Goal: Transaction & Acquisition: Purchase product/service

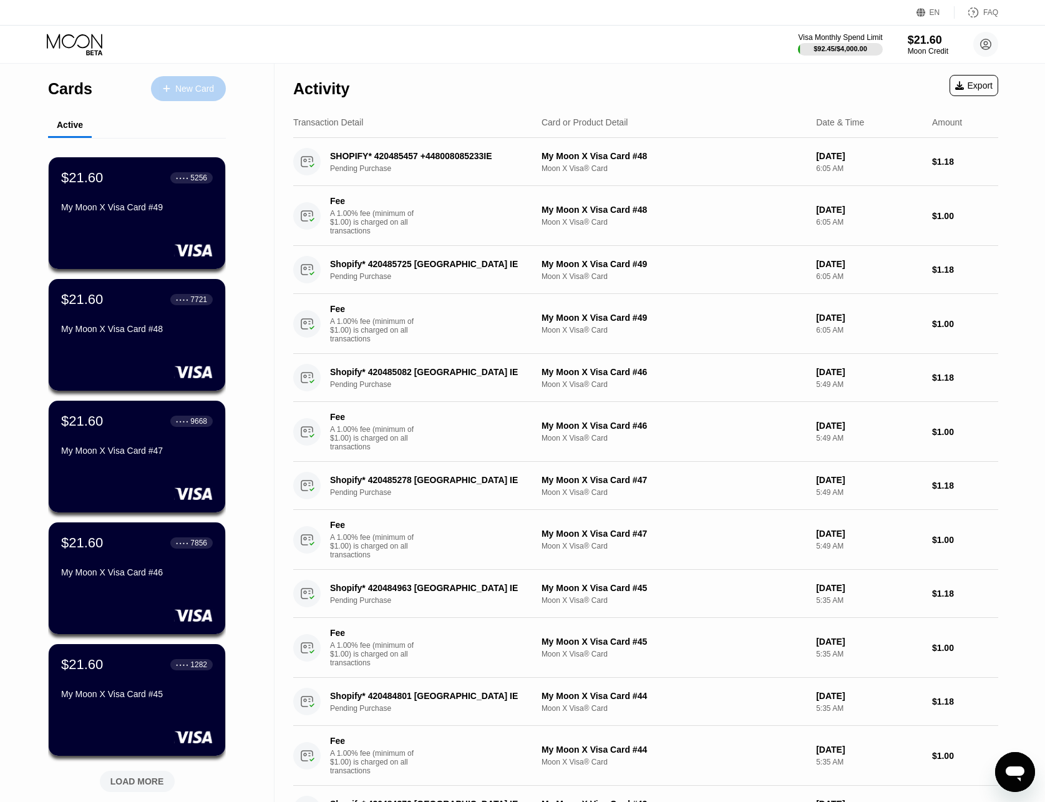
click at [186, 79] on div "New Card" at bounding box center [188, 88] width 75 height 25
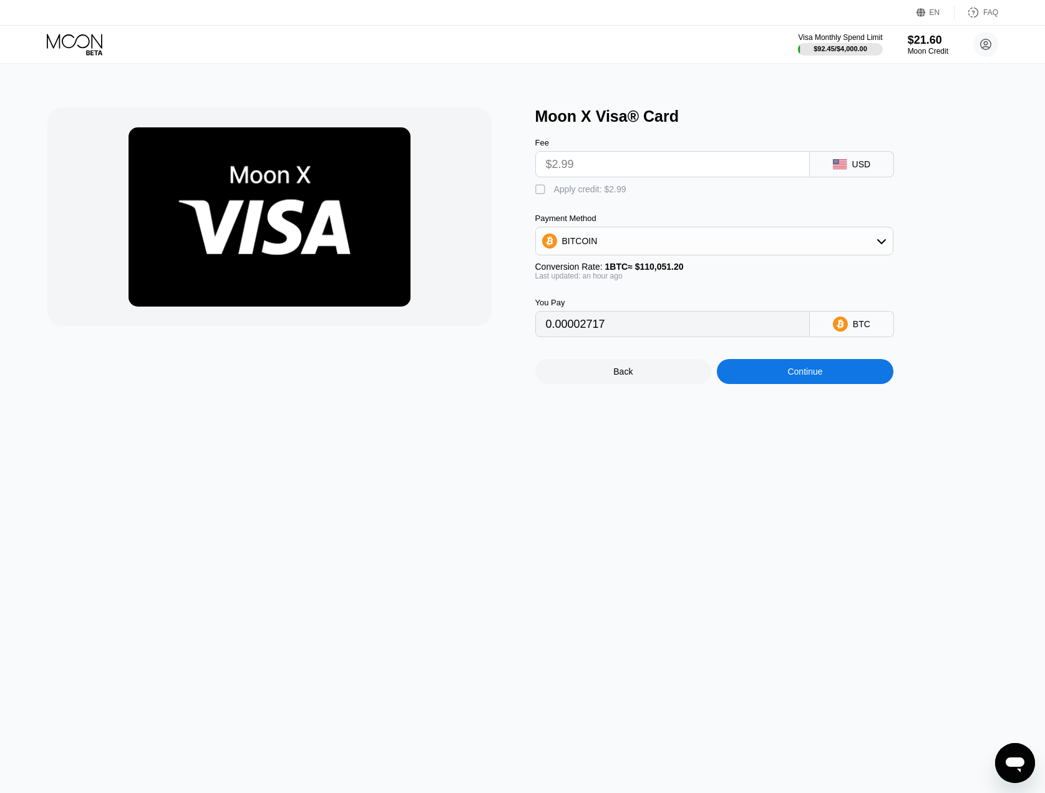
click at [603, 194] on div "Apply credit: $2.99" at bounding box center [590, 189] width 72 height 10
type input "0"
click at [673, 250] on div "BITCOIN" at bounding box center [714, 240] width 357 height 25
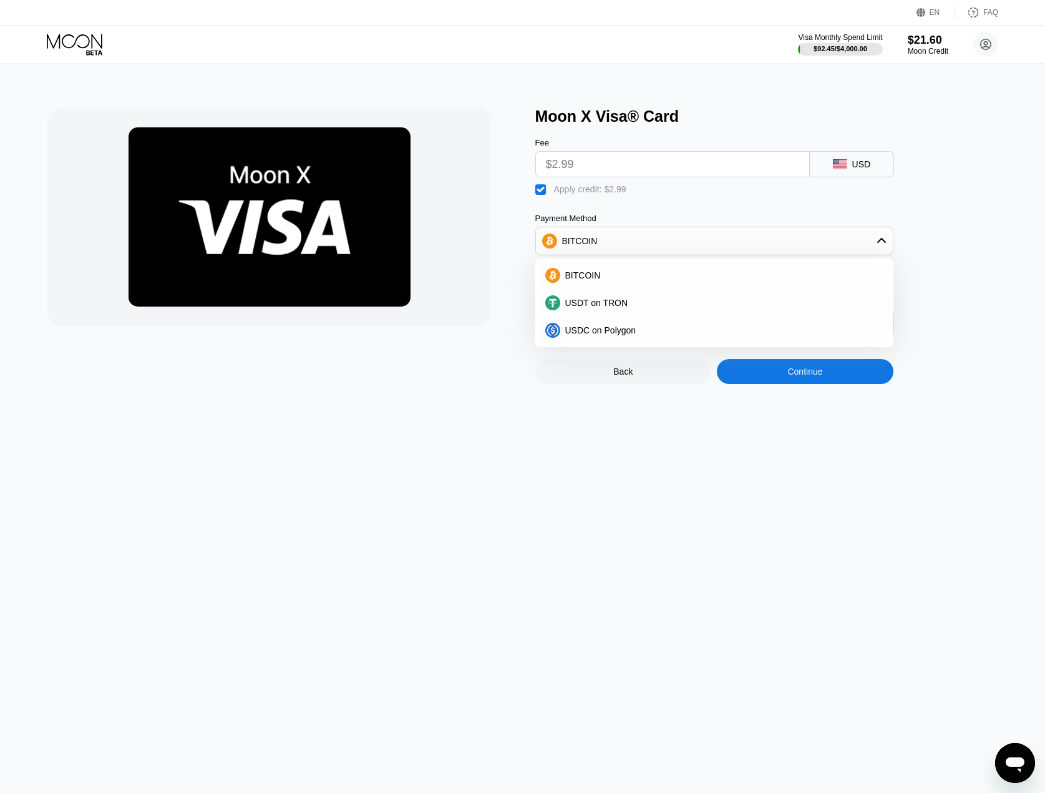
click at [673, 250] on div "BITCOIN" at bounding box center [714, 240] width 357 height 25
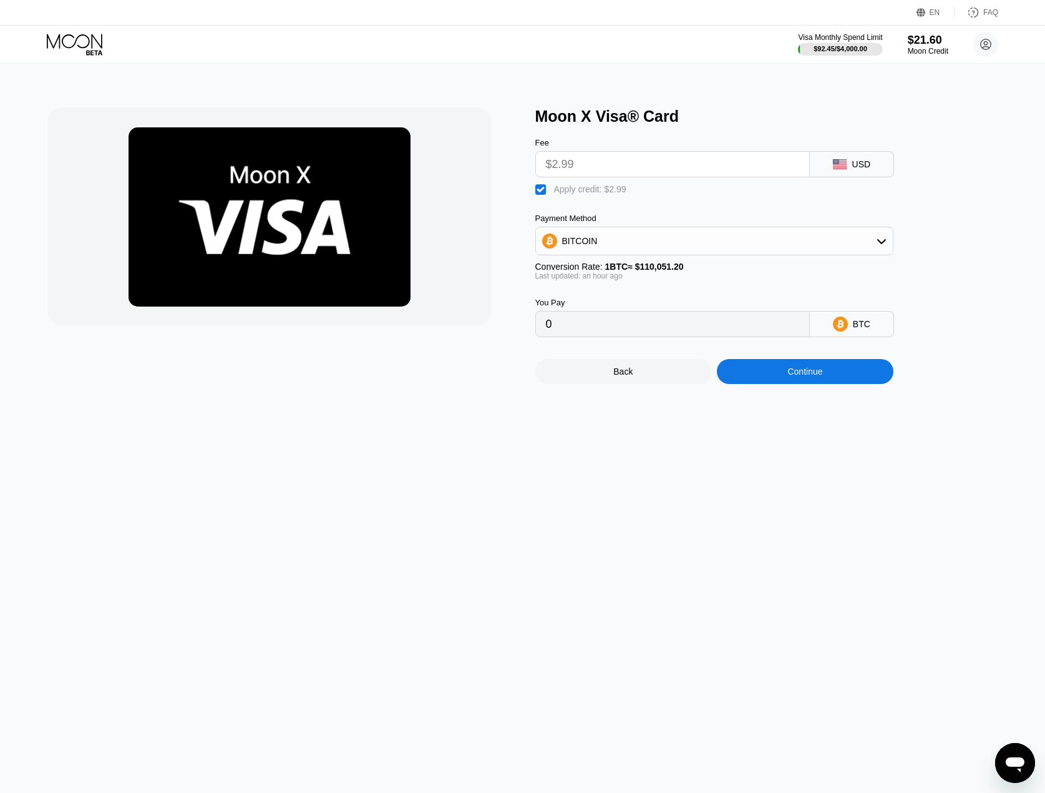
click at [758, 376] on div "Continue" at bounding box center [805, 371] width 177 height 25
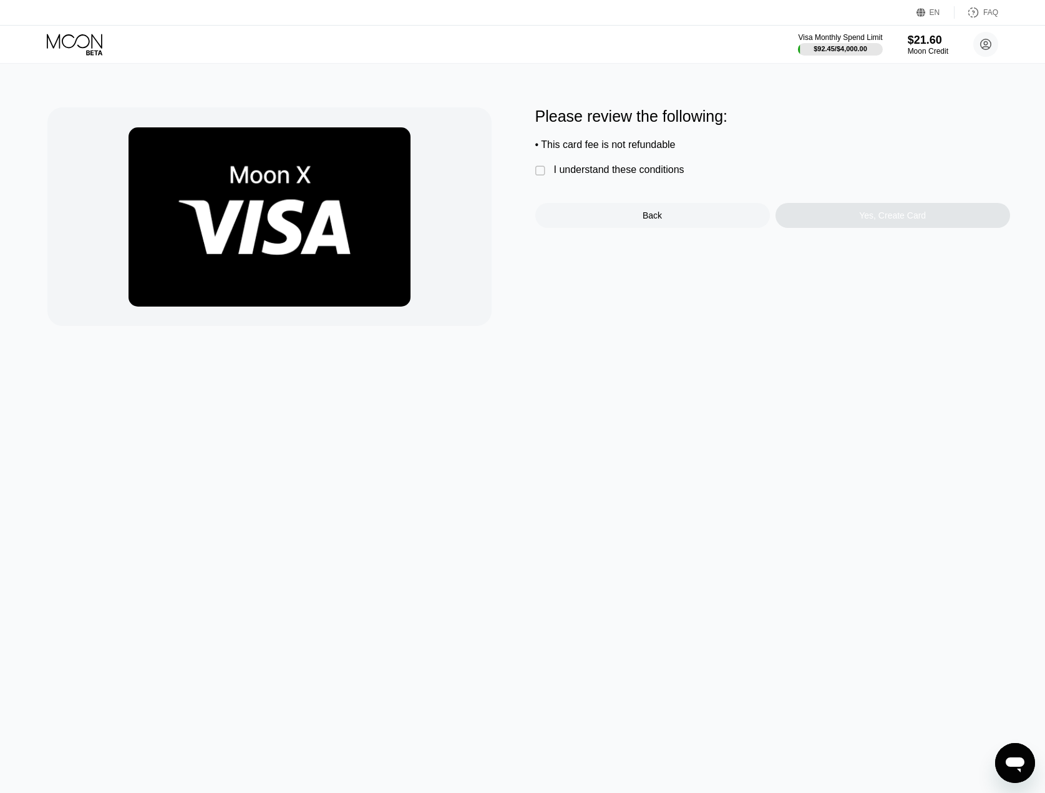
click at [610, 155] on div "Please review the following: • This card fee is not refundable  I understand t…" at bounding box center [772, 167] width 475 height 120
click at [615, 173] on div "I understand these conditions" at bounding box center [619, 169] width 130 height 11
click at [845, 224] on div "Yes, Create Card" at bounding box center [893, 215] width 235 height 25
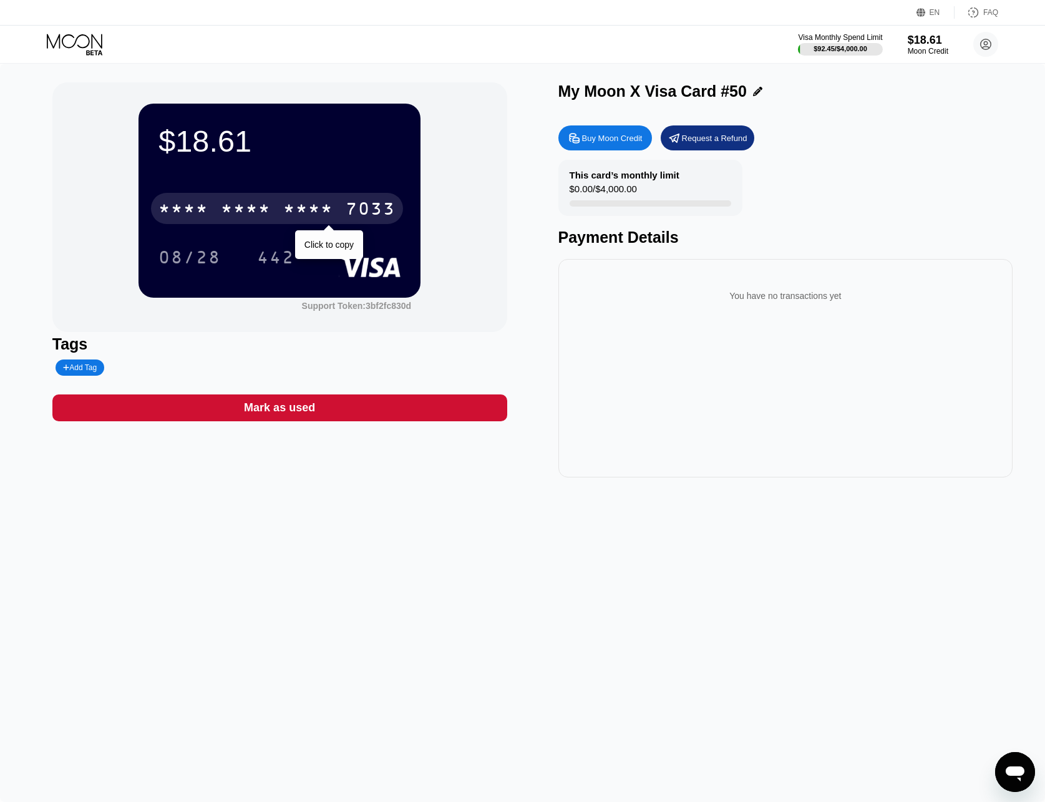
click at [306, 207] on div "* * * *" at bounding box center [308, 210] width 50 height 20
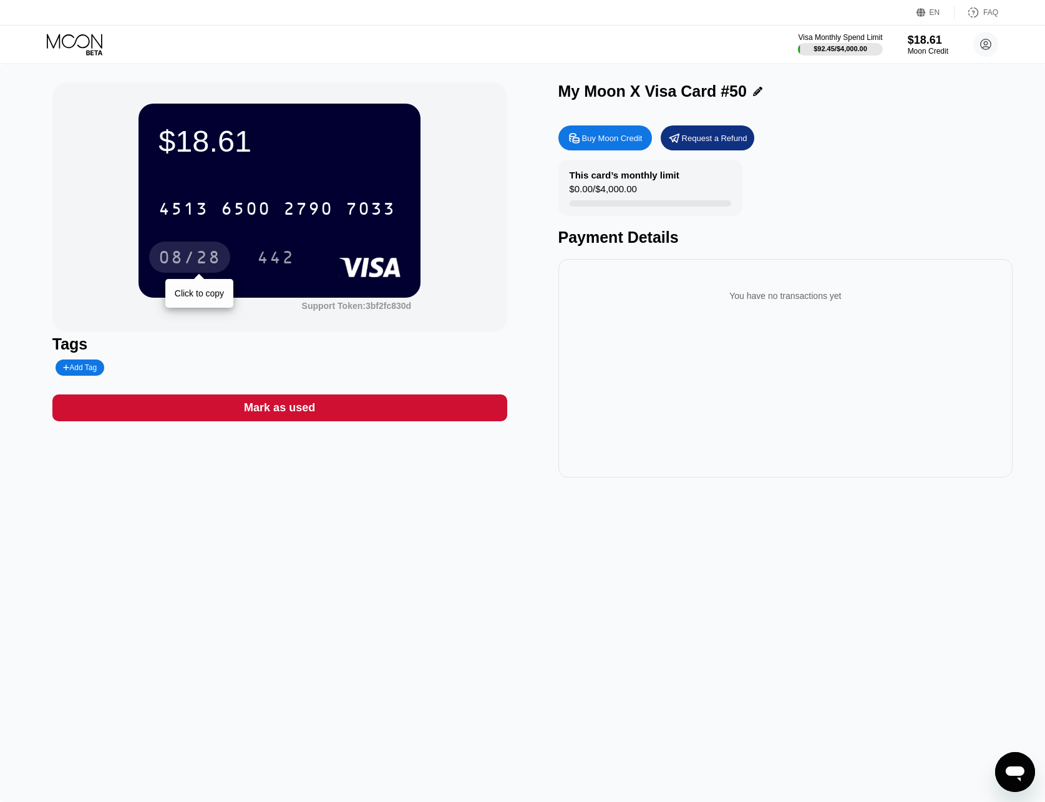
click at [180, 262] on div "08/28" at bounding box center [190, 259] width 62 height 20
drag, startPoint x: 286, startPoint y: 255, endPoint x: 198, endPoint y: 280, distance: 91.5
click at [286, 255] on div "442" at bounding box center [275, 259] width 37 height 20
click at [80, 37] on icon at bounding box center [76, 45] width 58 height 22
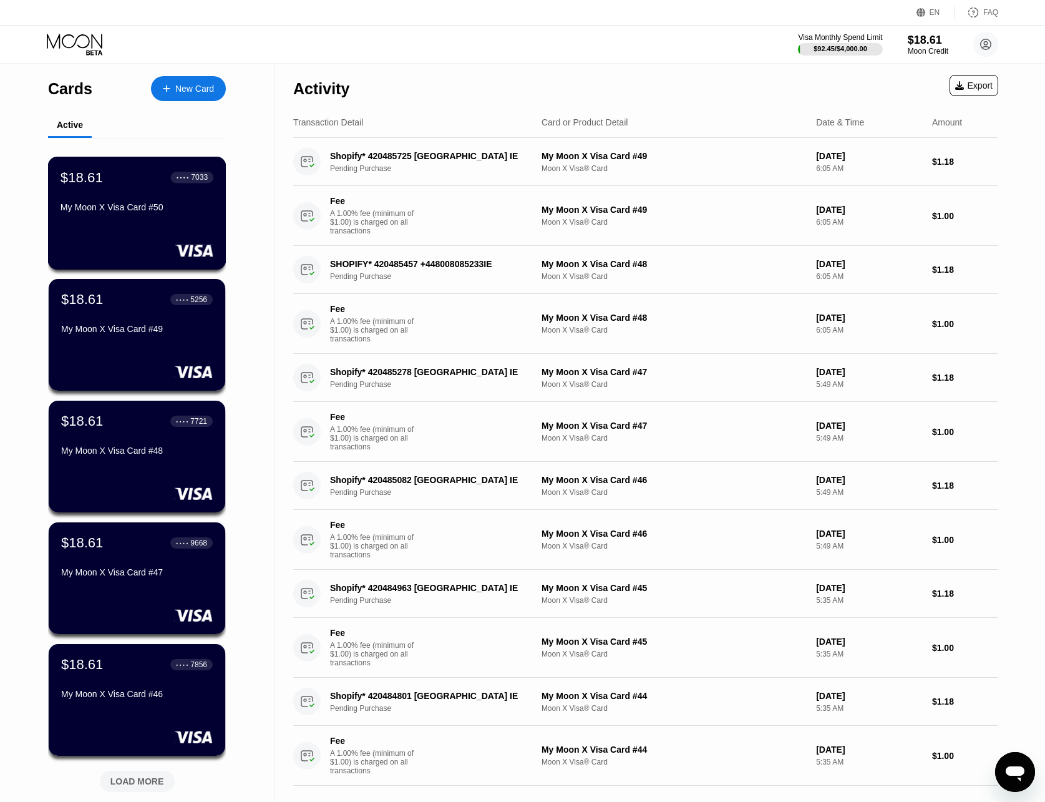
click at [94, 209] on div "My Moon X Visa Card #50" at bounding box center [137, 207] width 153 height 10
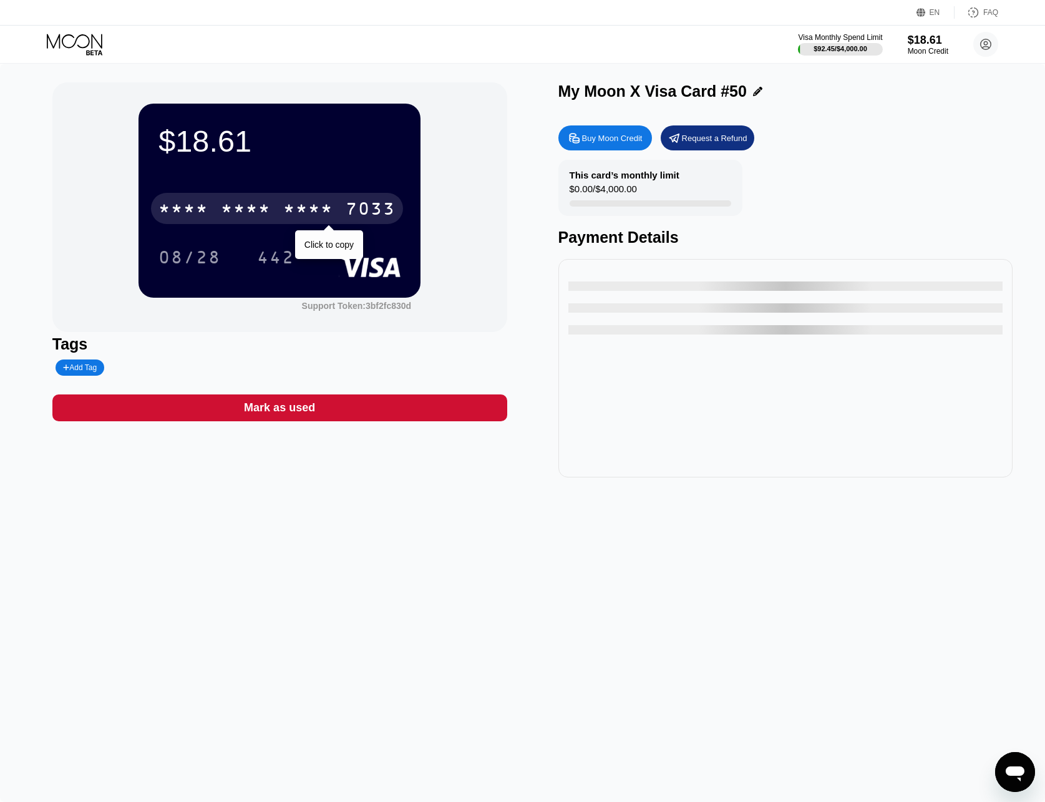
click at [320, 212] on div "* * * *" at bounding box center [308, 210] width 50 height 20
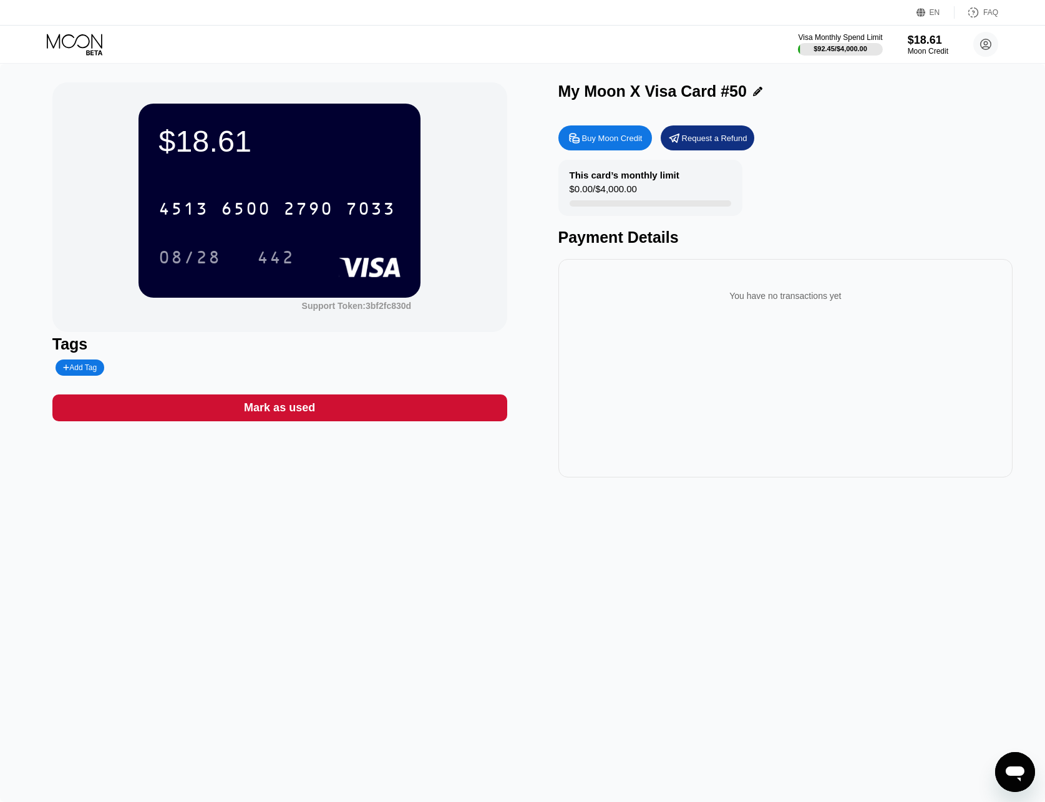
click at [114, 207] on div "$18.61 4513 6500 2790 7033 08/28 442 Support Token: 3bf2fc830d" at bounding box center [279, 207] width 455 height 250
